Goal: Transaction & Acquisition: Purchase product/service

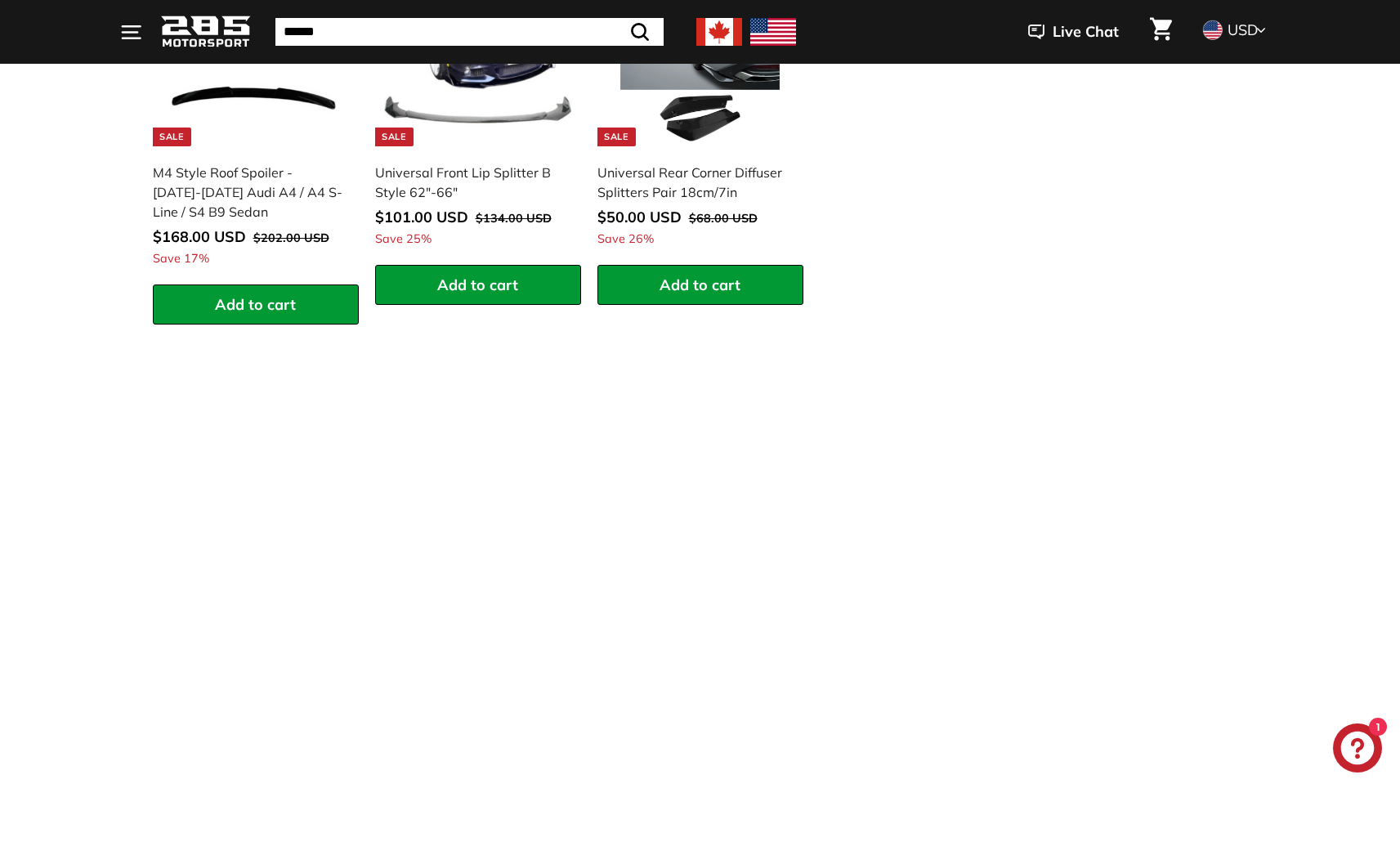
scroll to position [2526, 0]
